Goal: Task Accomplishment & Management: Complete application form

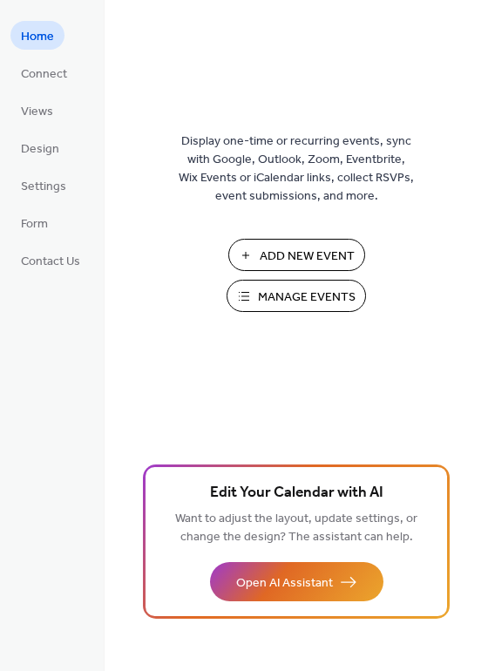
click at [272, 259] on span "Add New Event" at bounding box center [307, 257] width 95 height 18
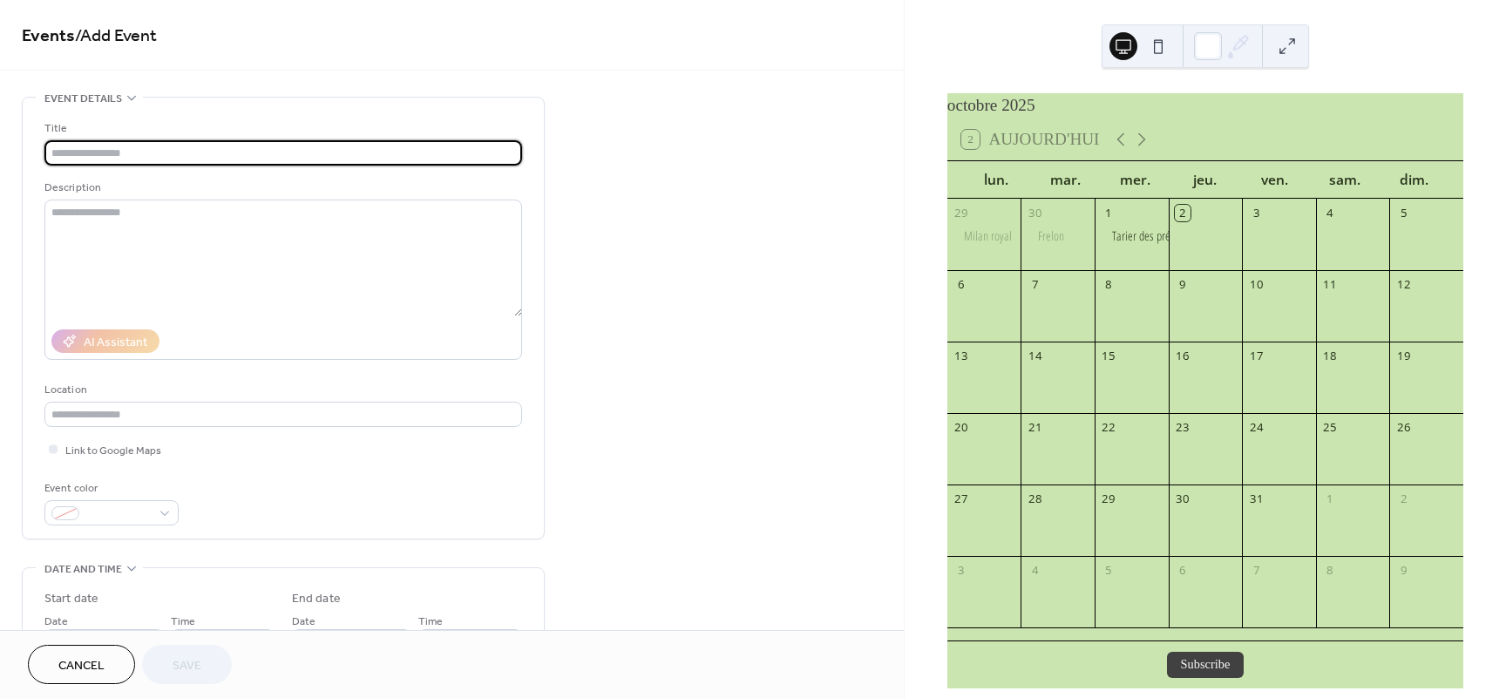
click at [126, 153] on input "text" at bounding box center [283, 152] width 478 height 25
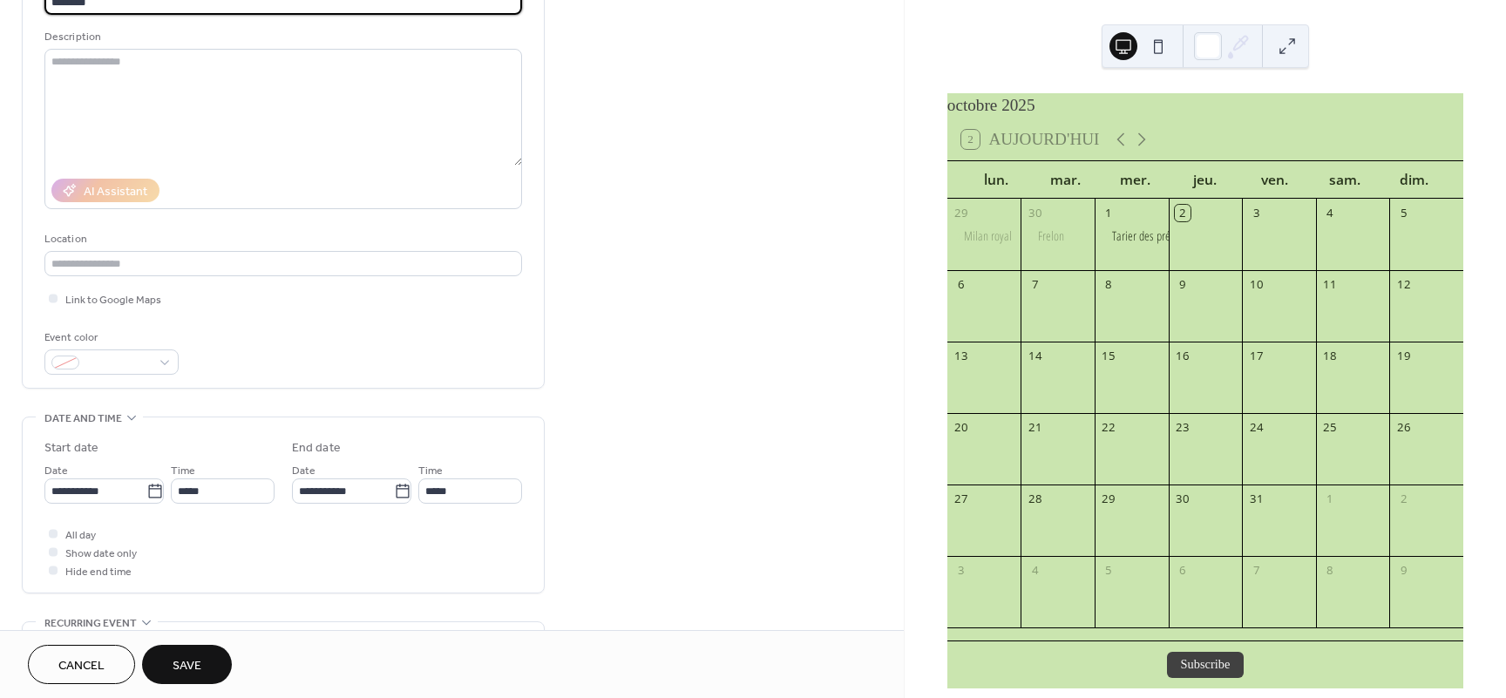
scroll to position [157, 0]
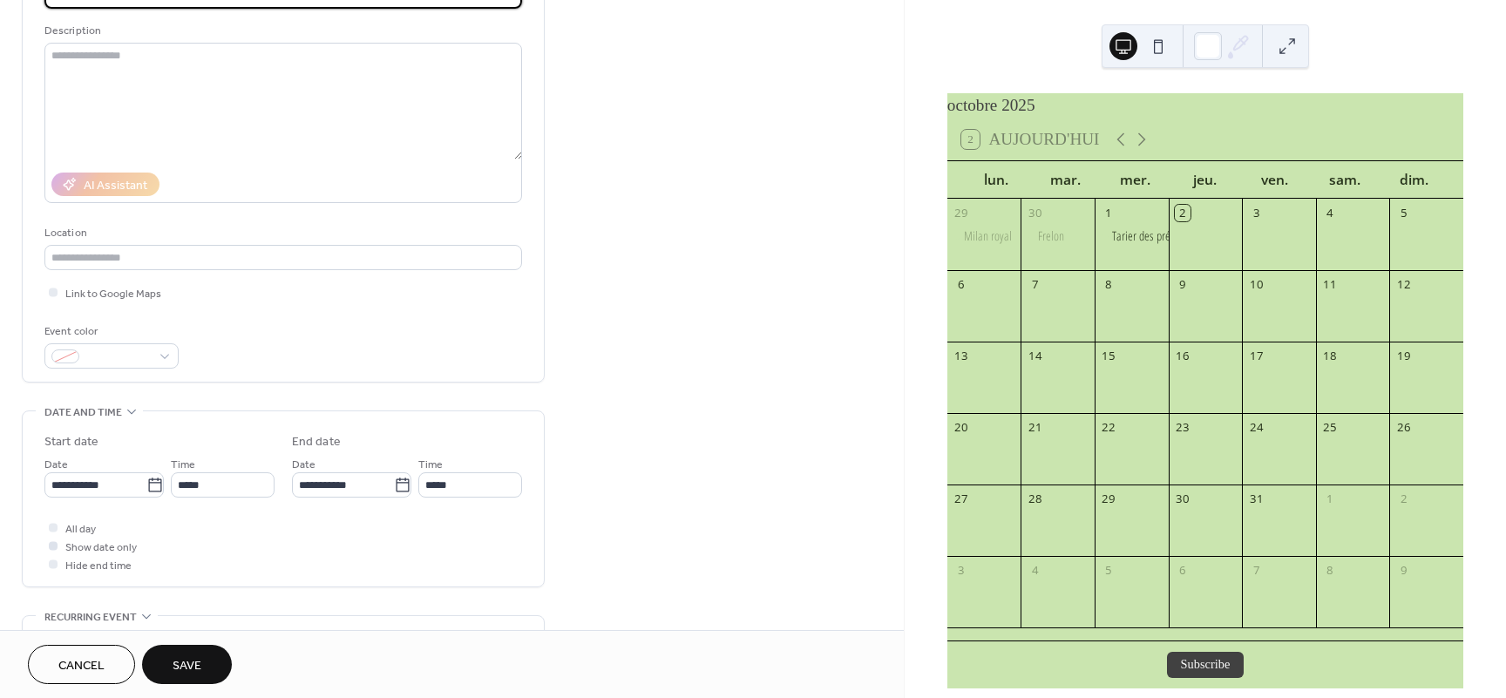
type input "********"
click at [112, 554] on span "Show date only" at bounding box center [100, 548] width 71 height 18
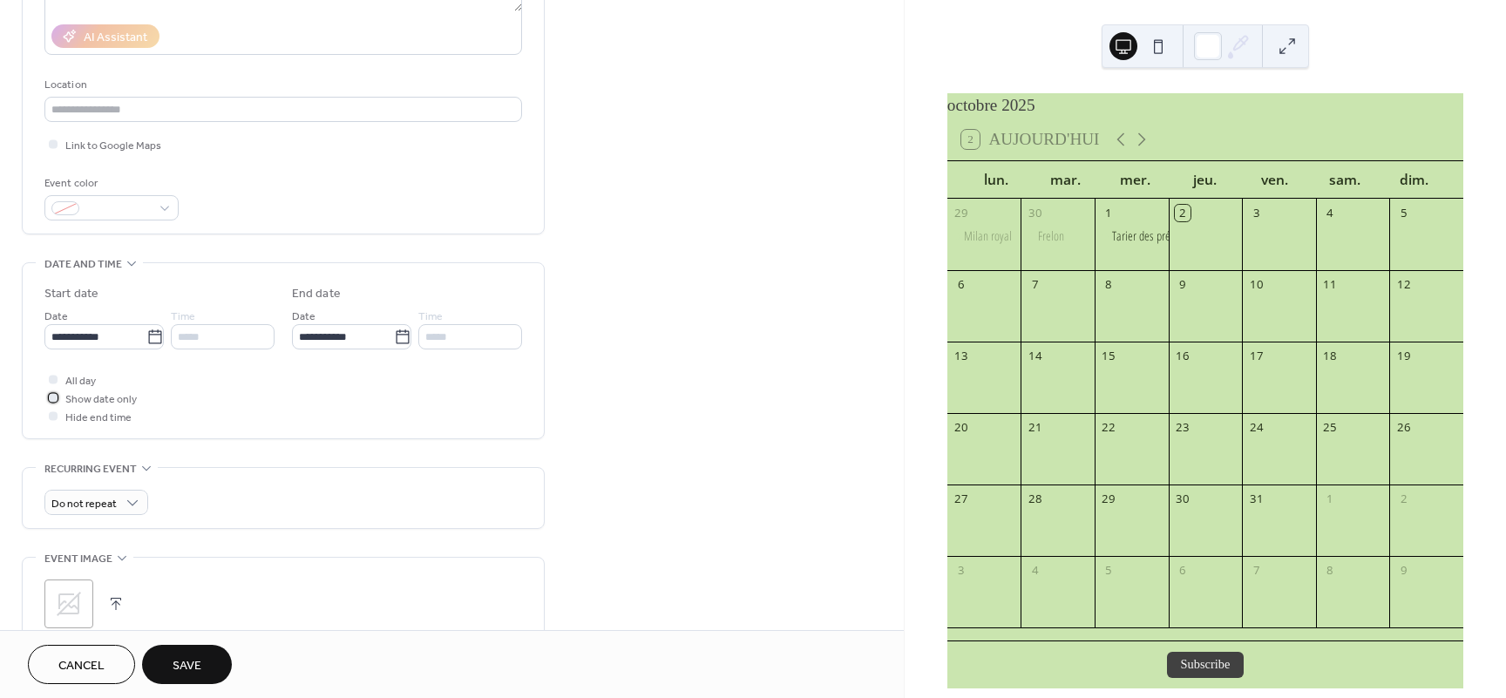
scroll to position [314, 0]
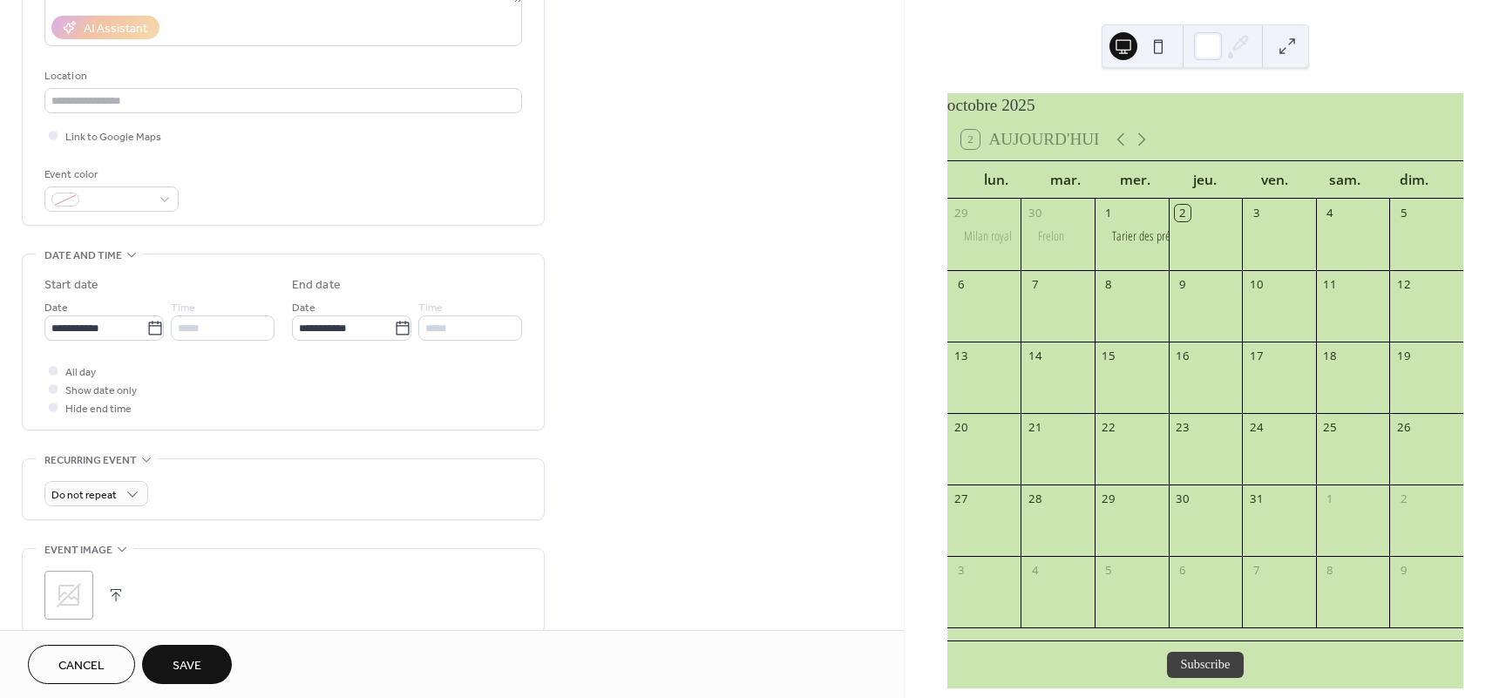
click at [115, 602] on button "button" at bounding box center [116, 595] width 24 height 24
click at [195, 664] on span "Save" at bounding box center [187, 666] width 29 height 18
